Goal: Navigation & Orientation: Find specific page/section

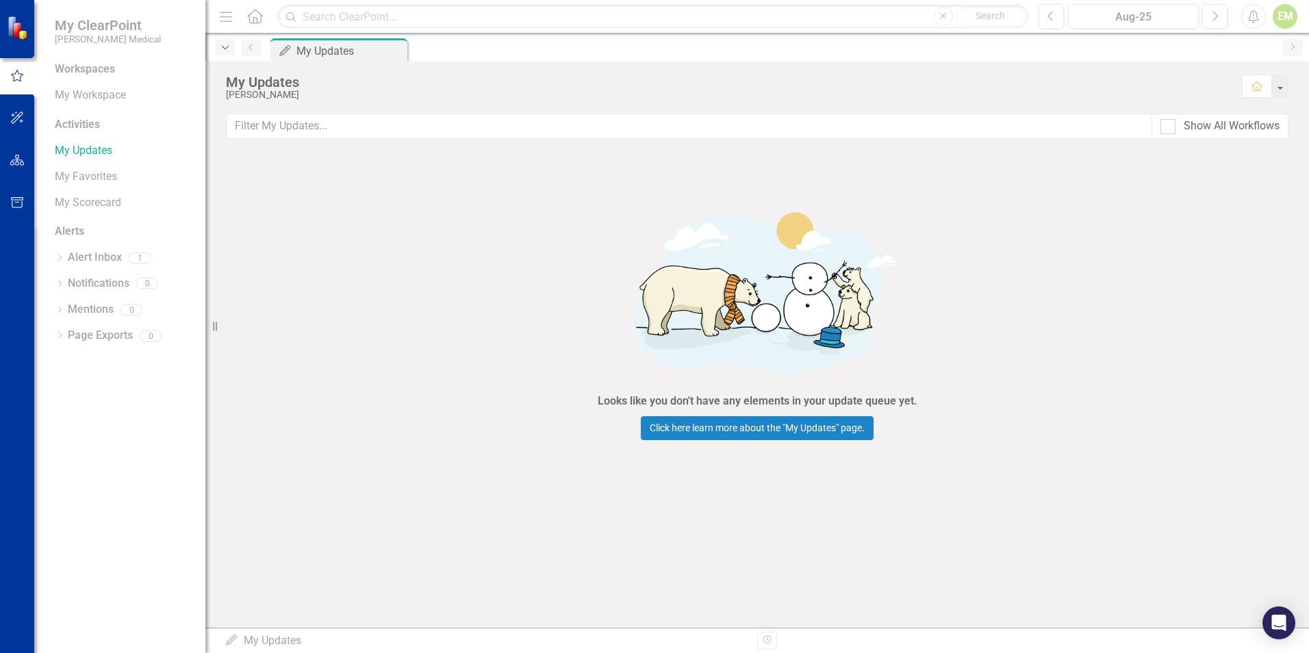
click at [227, 51] on icon "Dropdown" at bounding box center [225, 48] width 12 height 10
click at [78, 90] on link "My Workspace" at bounding box center [123, 96] width 137 height 16
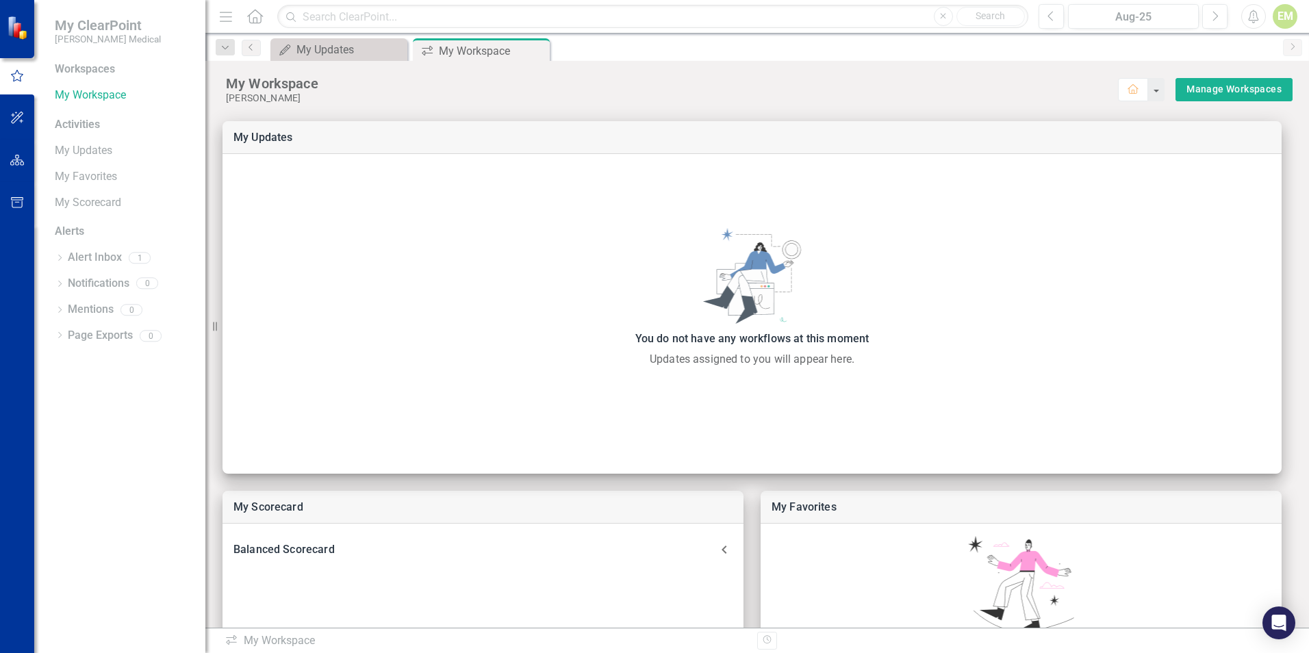
click at [64, 128] on div "Activities" at bounding box center [123, 125] width 137 height 16
click at [67, 153] on link "My Updates" at bounding box center [123, 151] width 137 height 16
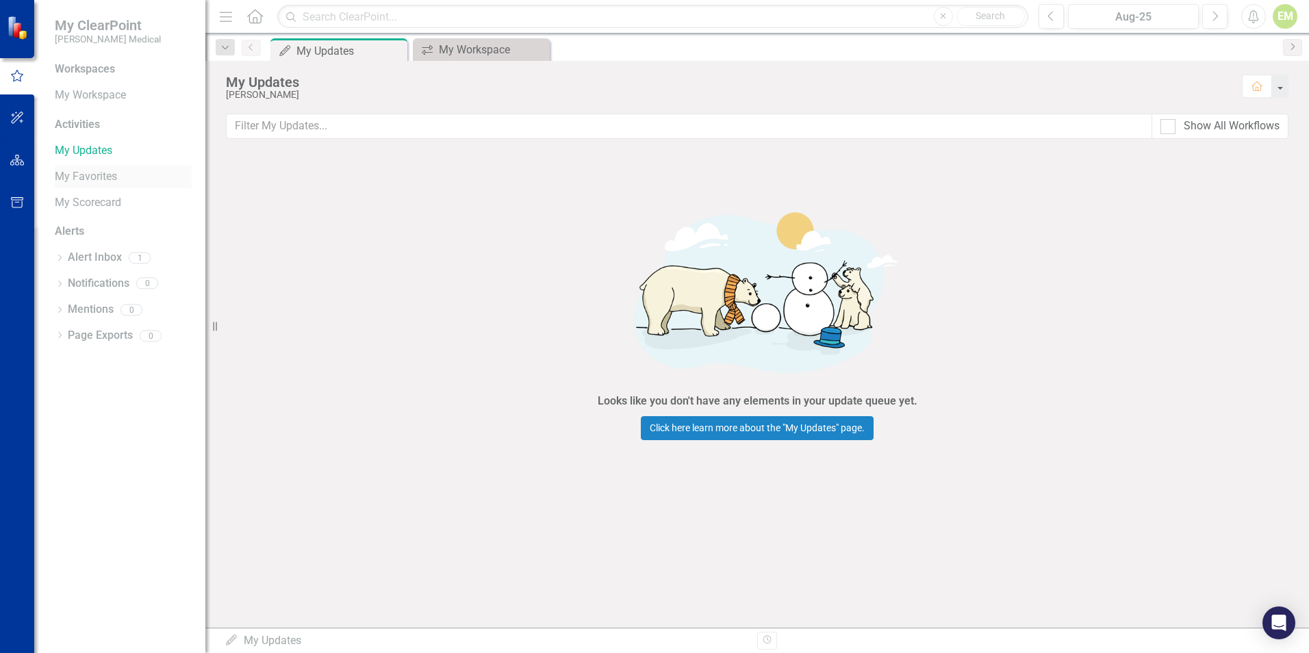
click at [96, 177] on link "My Favorites" at bounding box center [123, 177] width 137 height 16
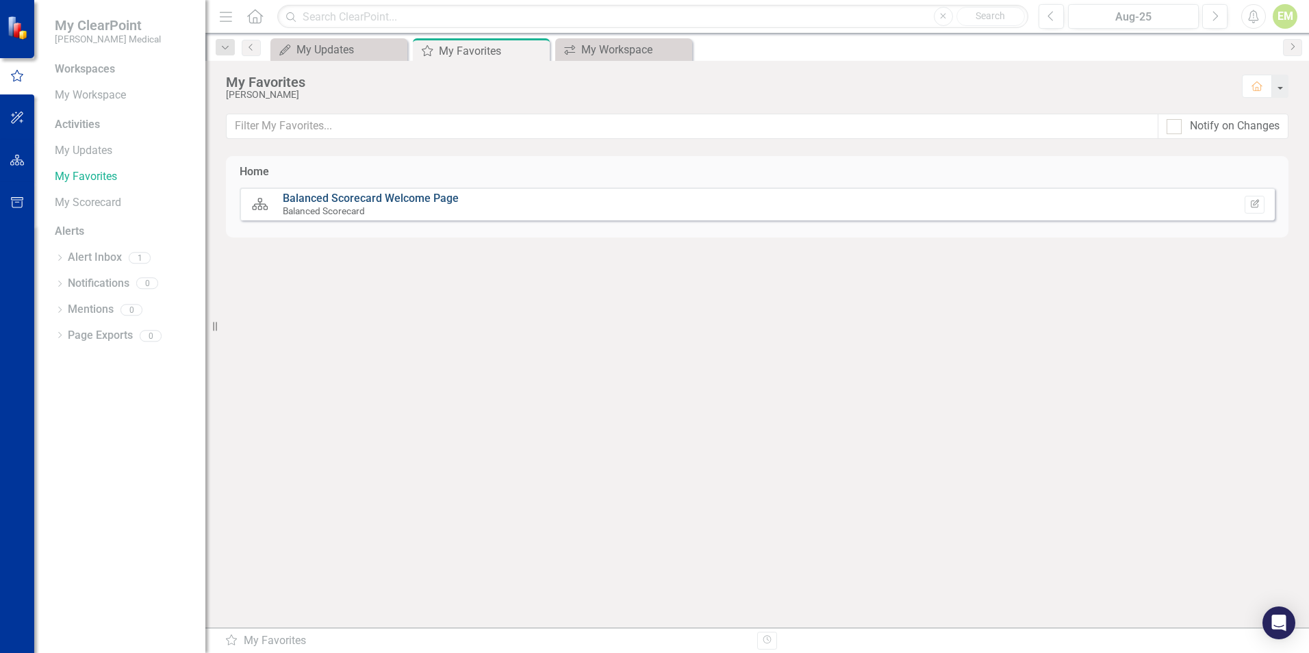
click at [283, 201] on link "Balanced Scorecard Welcome Page" at bounding box center [371, 198] width 176 height 13
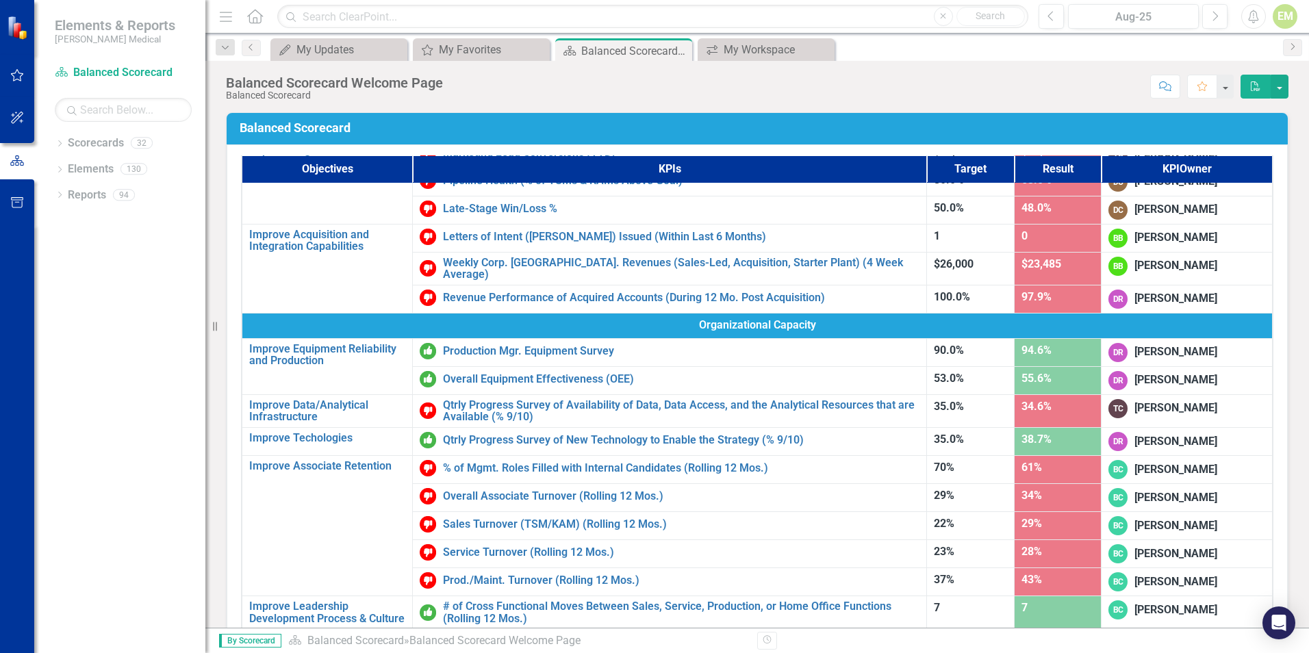
scroll to position [605, 0]
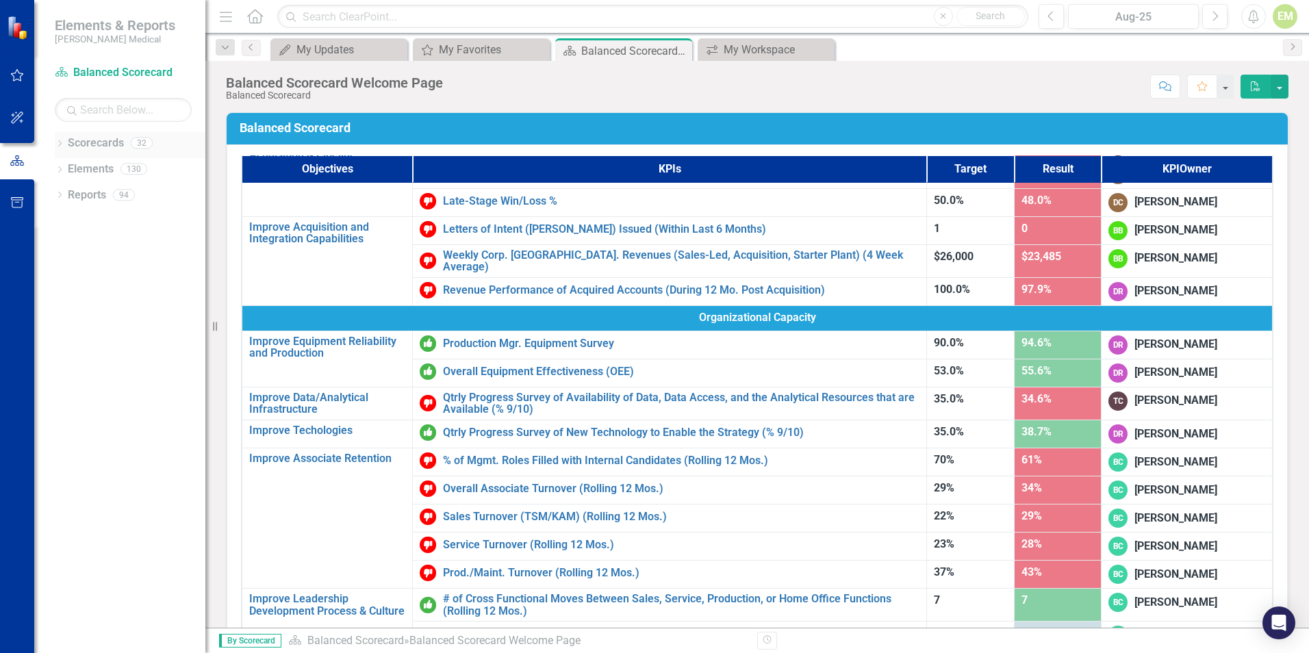
click at [60, 141] on icon "Dropdown" at bounding box center [60, 145] width 10 height 8
click at [71, 196] on icon "Dropdown" at bounding box center [67, 194] width 10 height 8
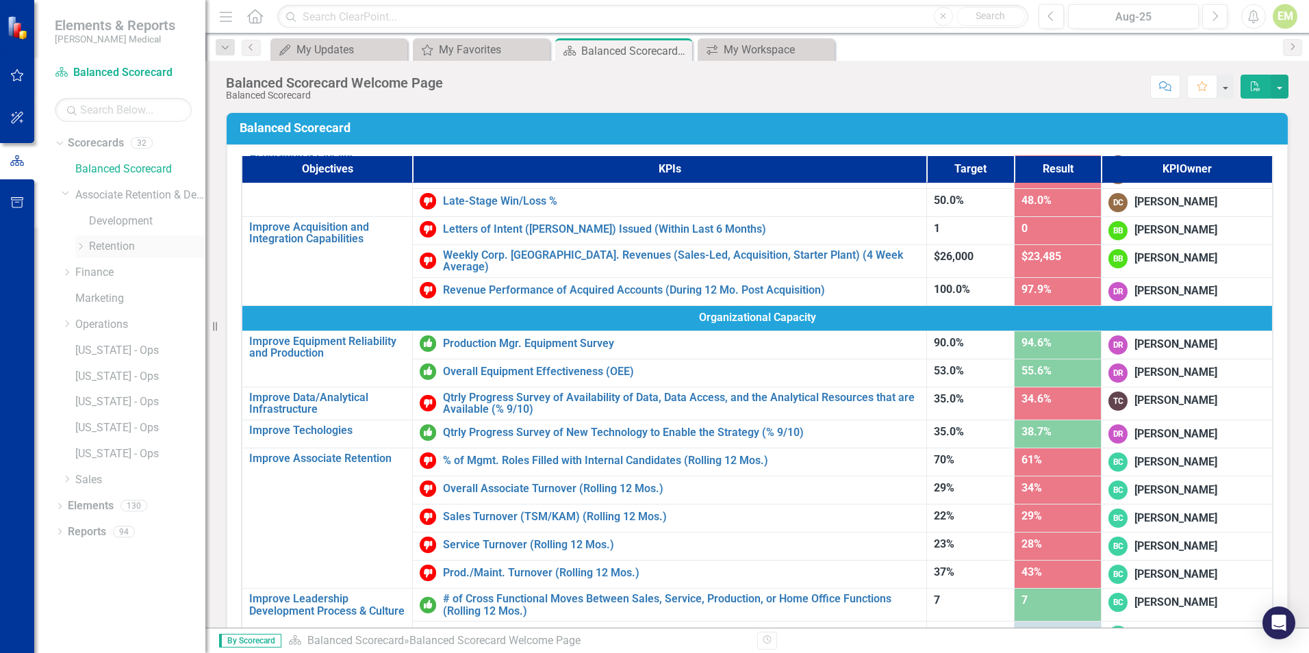
click at [84, 248] on icon "Dropdown" at bounding box center [80, 246] width 10 height 8
click at [126, 273] on link "[US_STATE] - HR" at bounding box center [154, 273] width 103 height 16
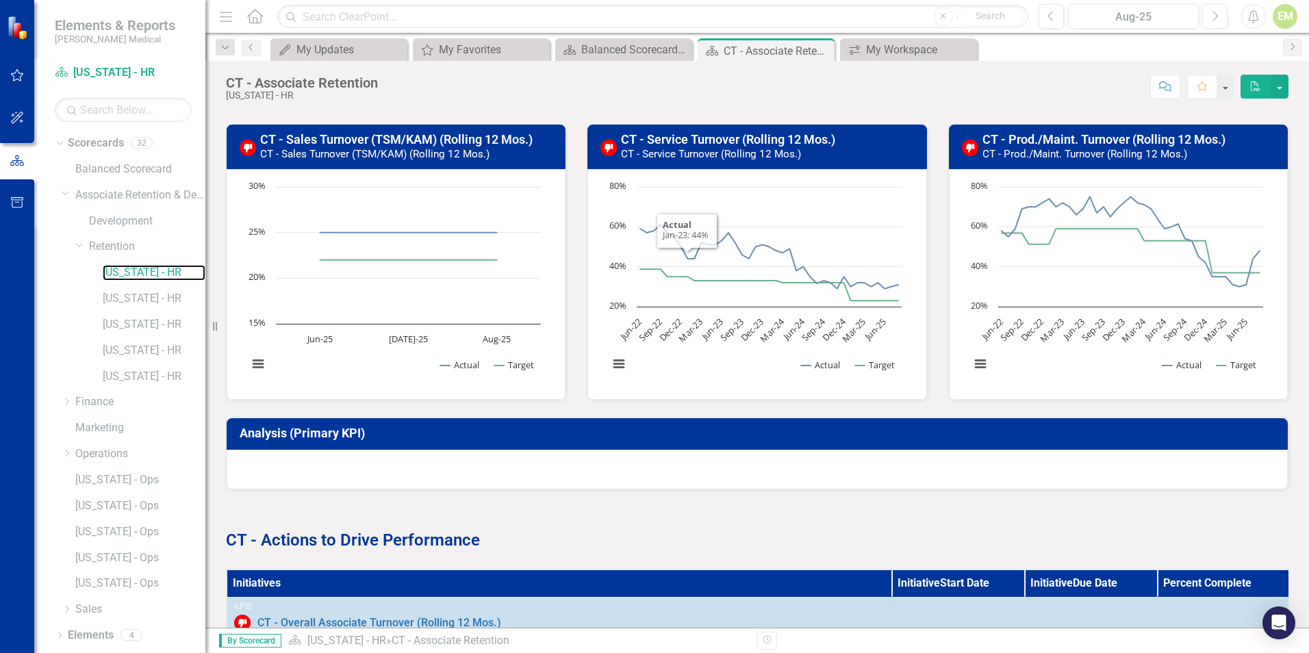
scroll to position [411, 0]
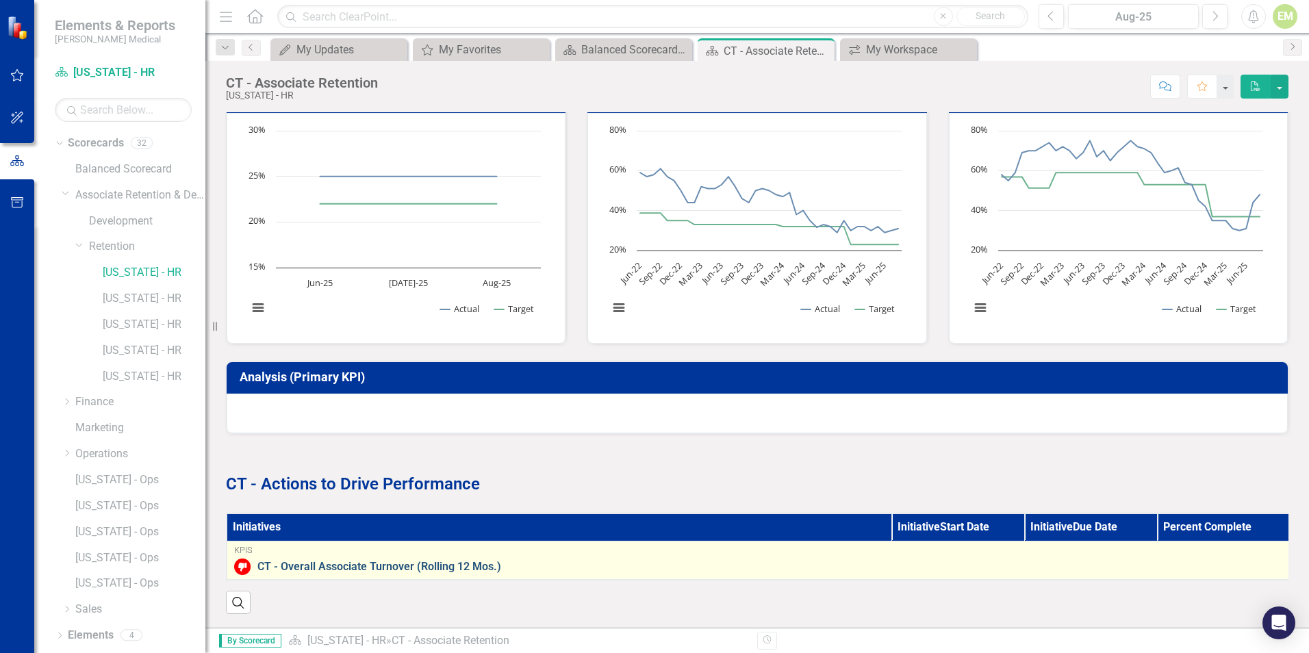
click at [370, 561] on link "CT - Overall Associate Turnover (Rolling 12 Mos.)" at bounding box center [769, 567] width 1025 height 12
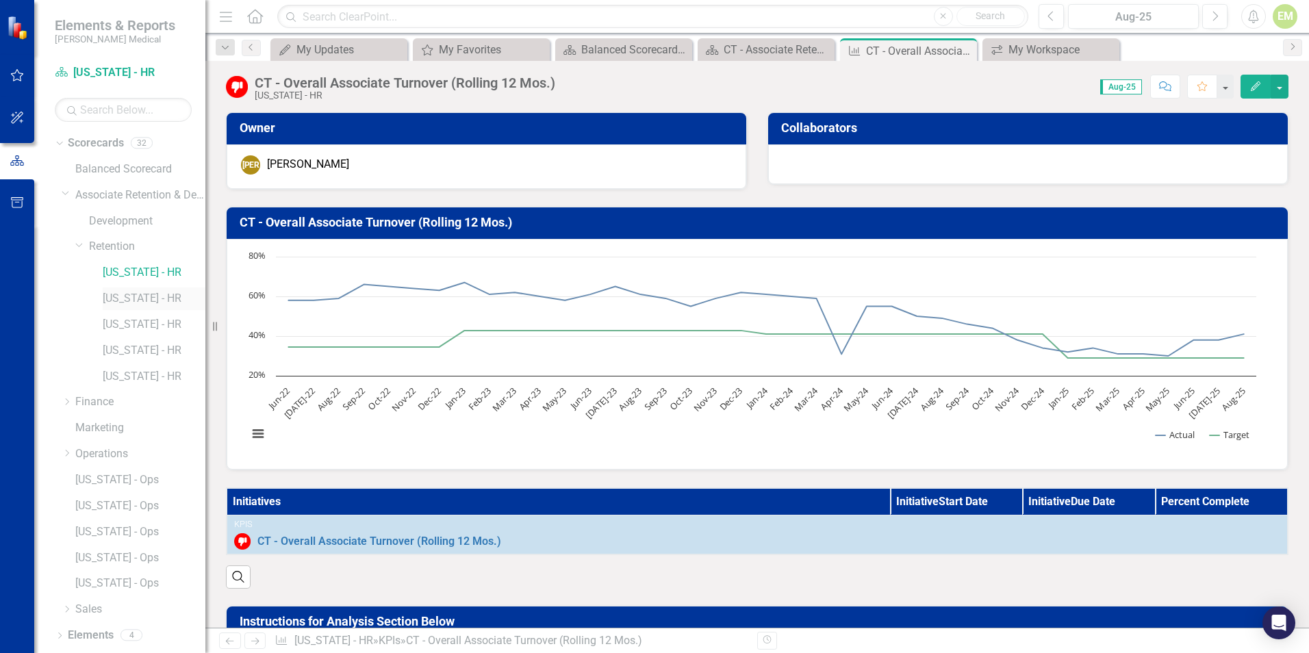
click at [133, 300] on link "[US_STATE] - HR" at bounding box center [154, 299] width 103 height 16
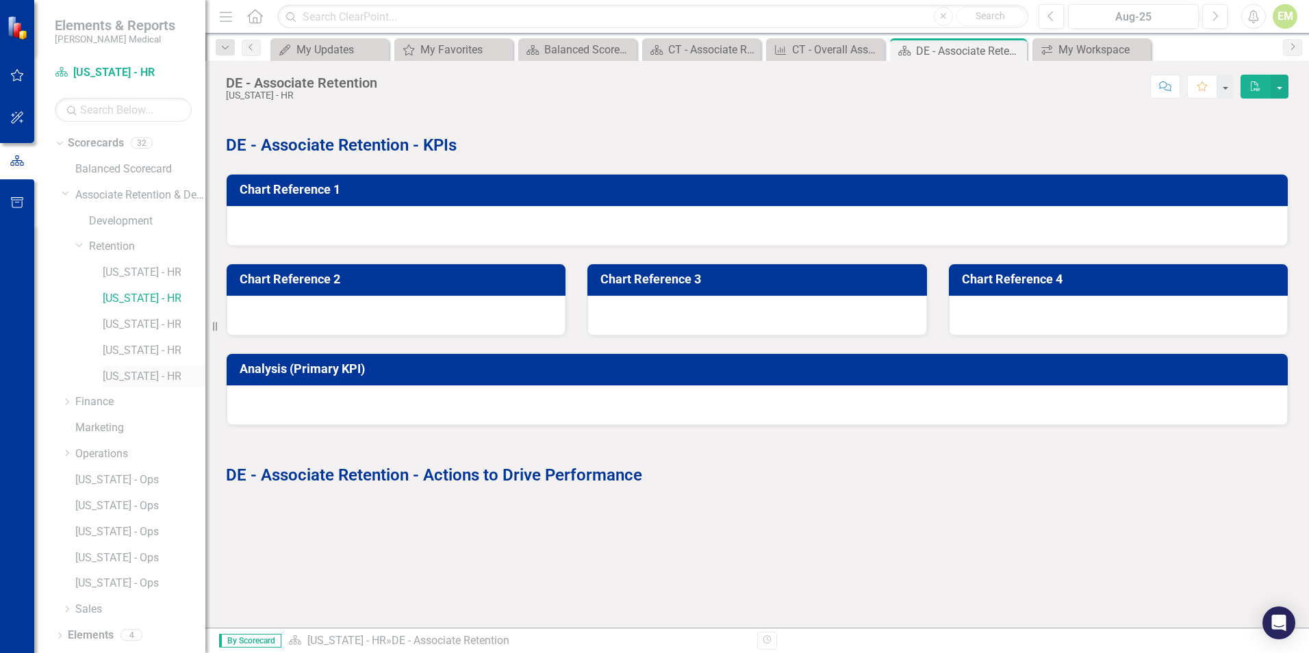
click at [128, 375] on link "[US_STATE] - HR" at bounding box center [154, 377] width 103 height 16
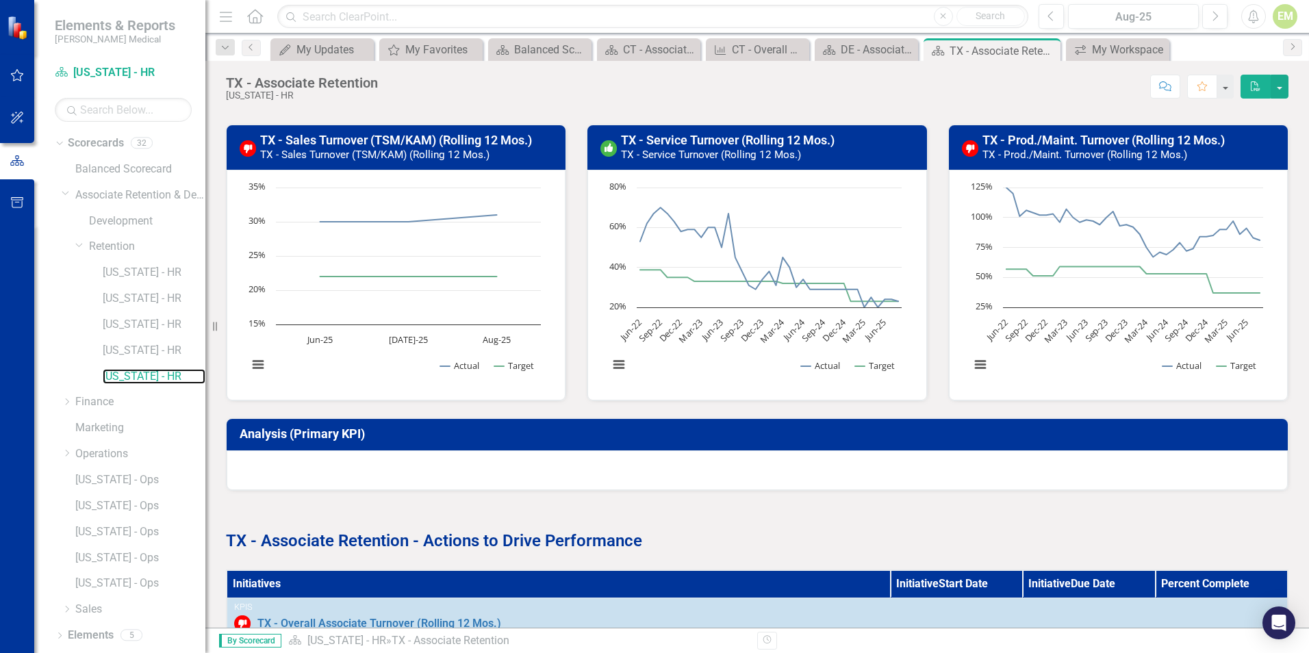
scroll to position [436, 0]
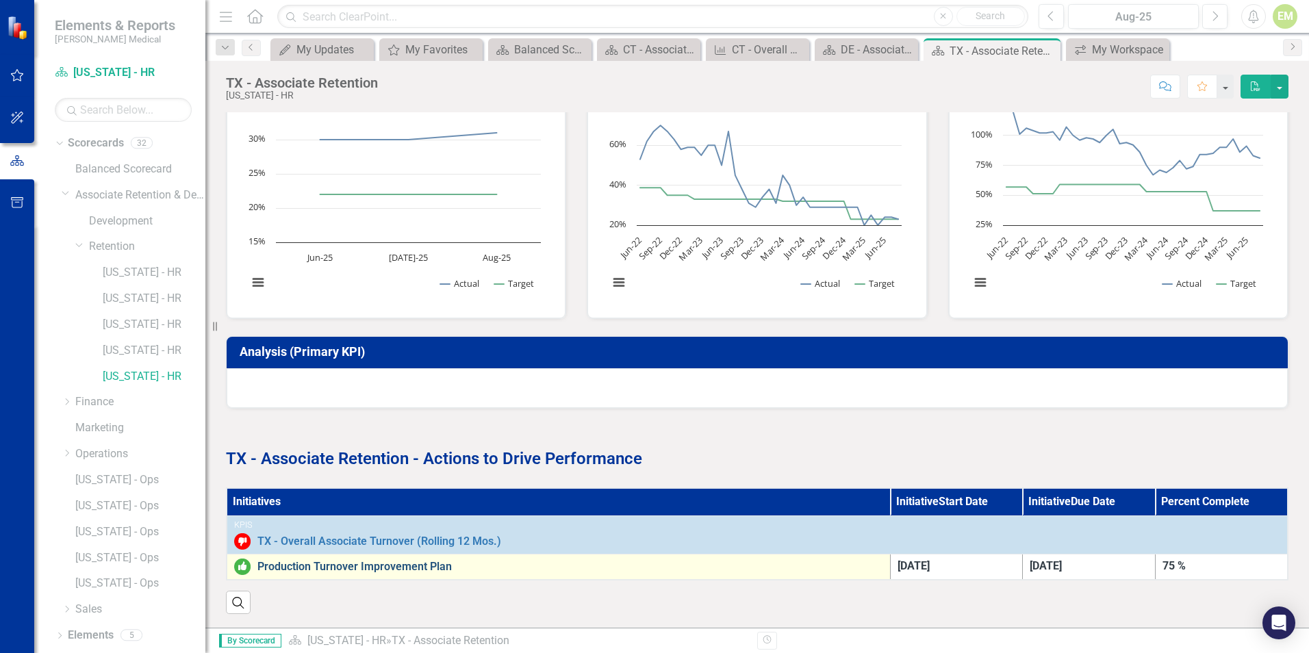
click at [385, 561] on link "Production Turnover Improvement Plan" at bounding box center [570, 567] width 626 height 12
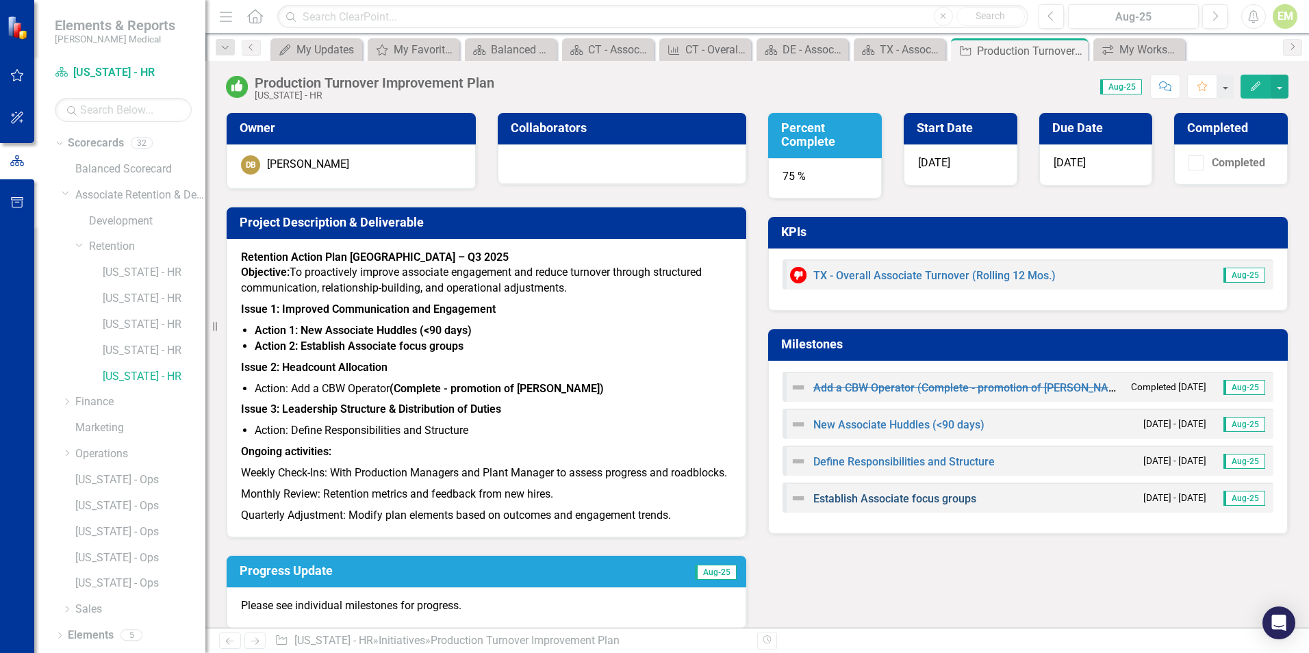
click at [906, 499] on link "Establish Associate focus groups" at bounding box center [895, 498] width 163 height 13
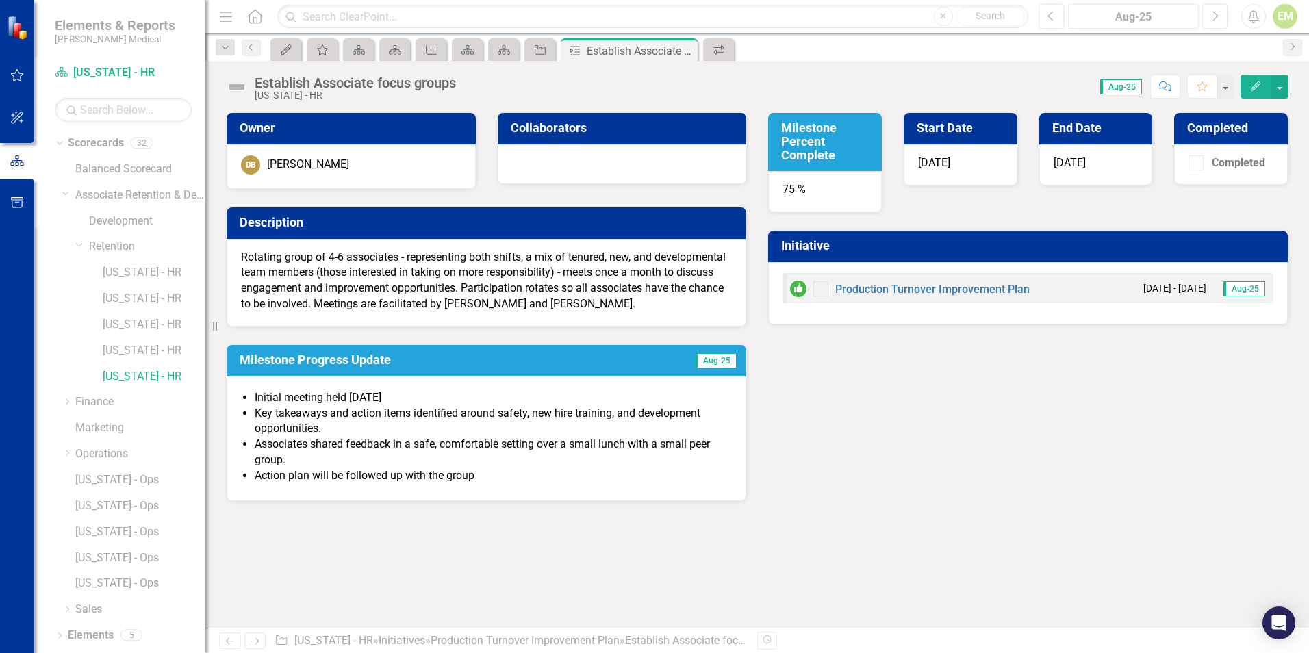
click at [901, 394] on div "Owner DB [PERSON_NAME] Collaborators Description Rotating group of 4-6 associat…" at bounding box center [757, 298] width 1083 height 407
click at [114, 349] on link "[US_STATE] - HR" at bounding box center [154, 351] width 103 height 16
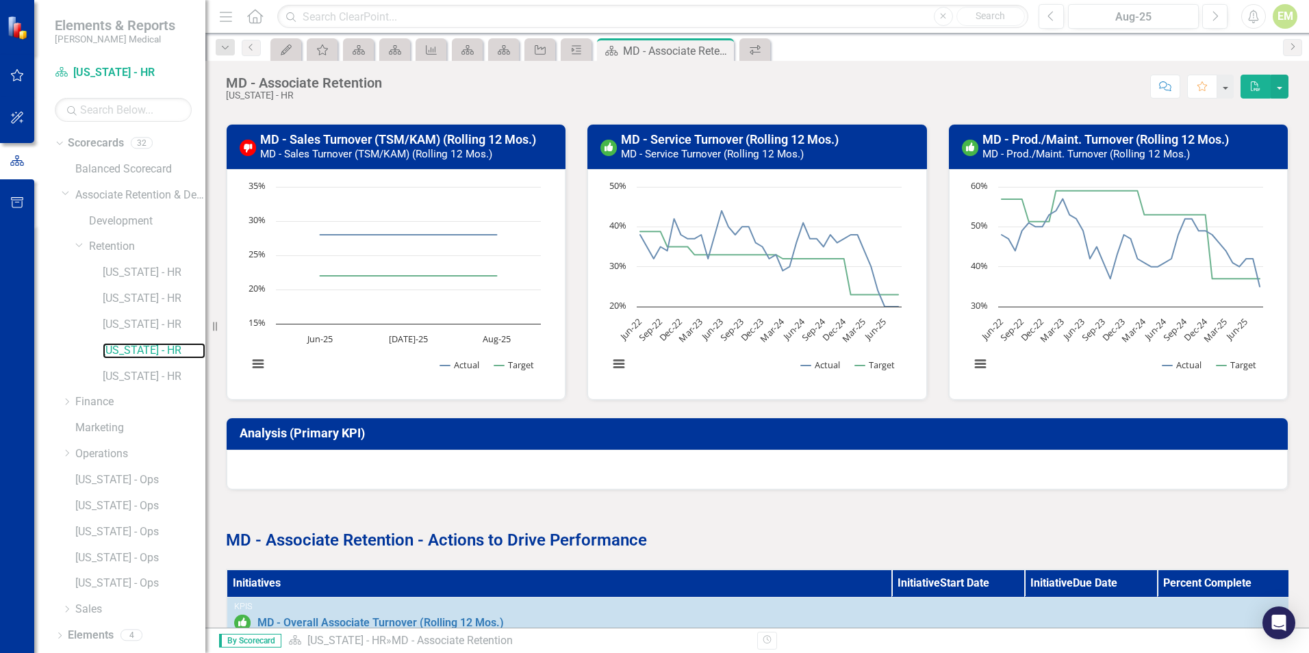
scroll to position [411, 0]
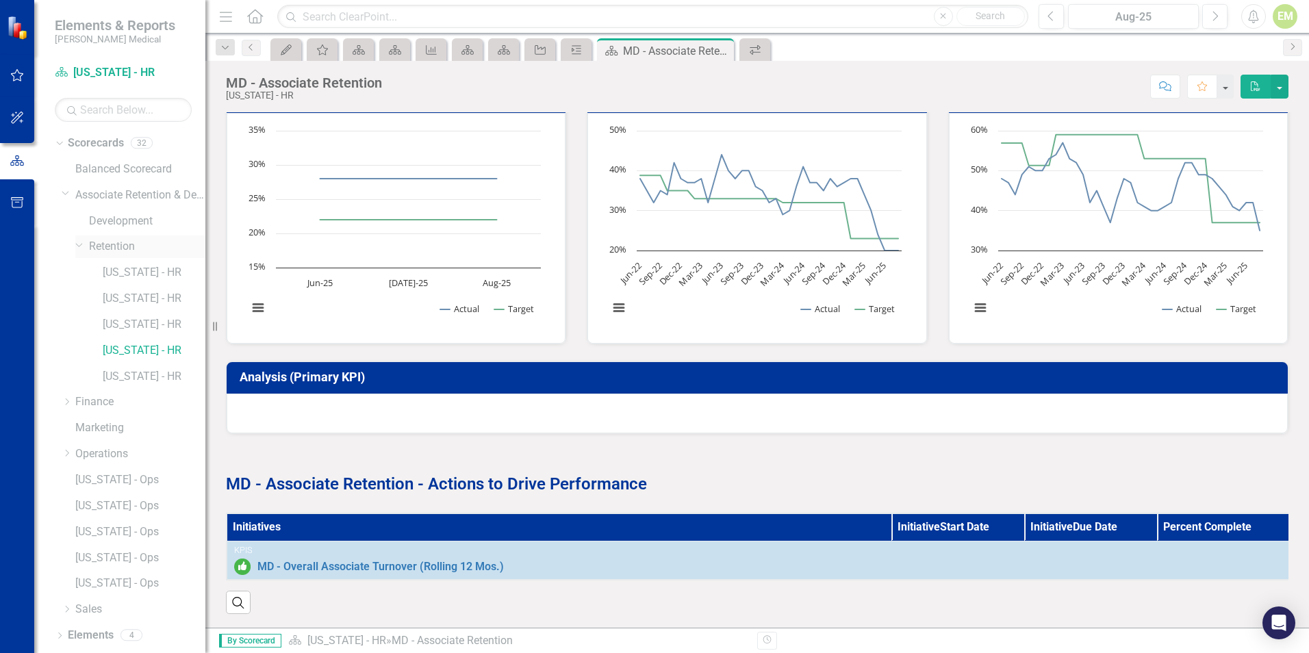
click at [81, 245] on icon at bounding box center [79, 244] width 7 height 3
click at [64, 189] on icon "Dropdown" at bounding box center [66, 193] width 8 height 10
click at [1280, 21] on div "EM" at bounding box center [1285, 16] width 25 height 25
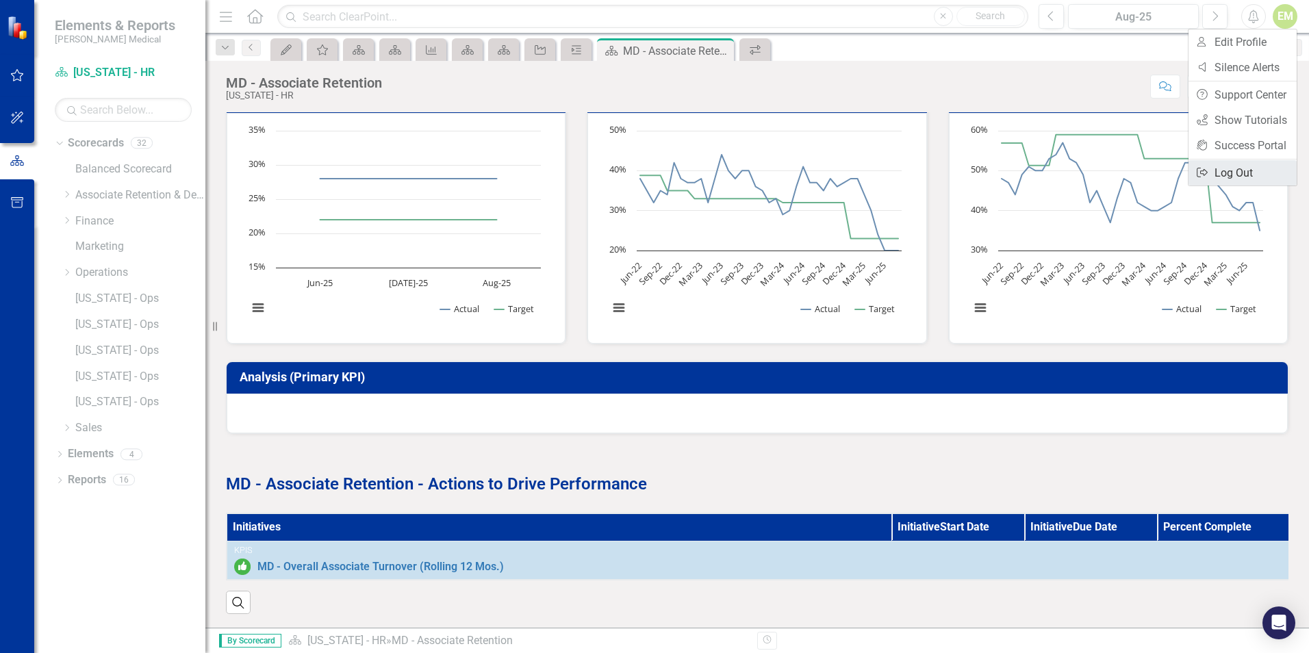
click at [1229, 175] on link "Logout Log Out" at bounding box center [1243, 172] width 108 height 25
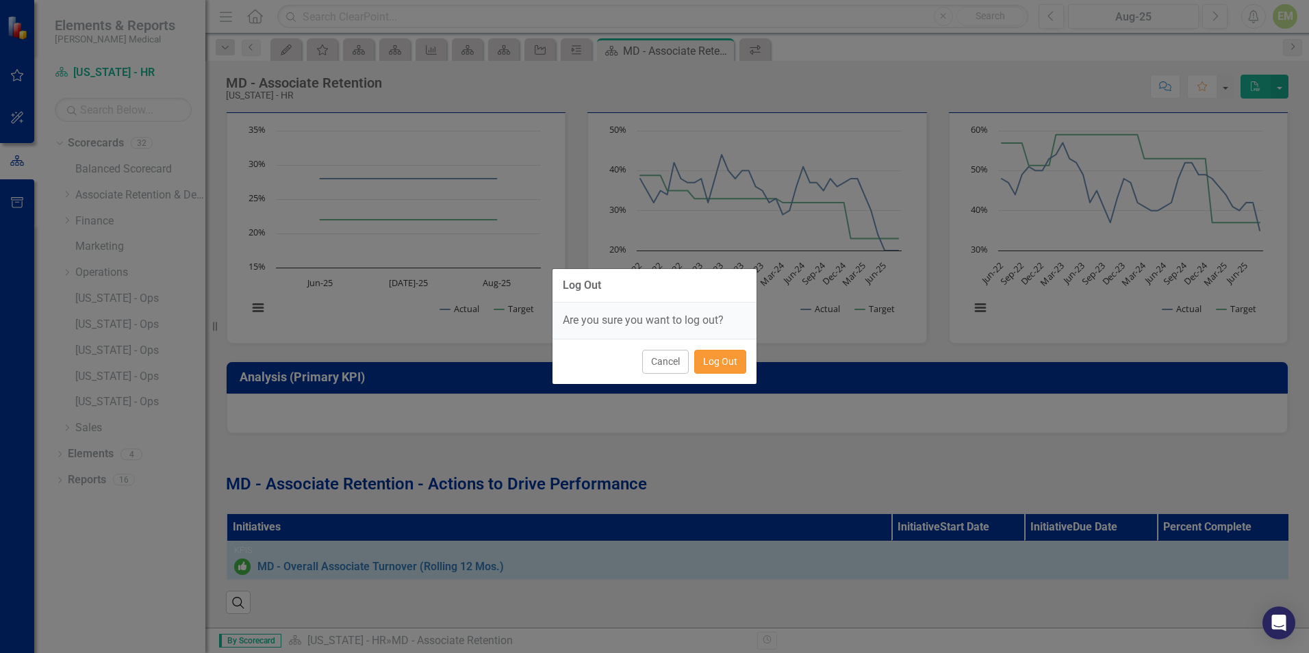
click at [726, 366] on button "Log Out" at bounding box center [720, 362] width 52 height 24
